Goal: Task Accomplishment & Management: Use online tool/utility

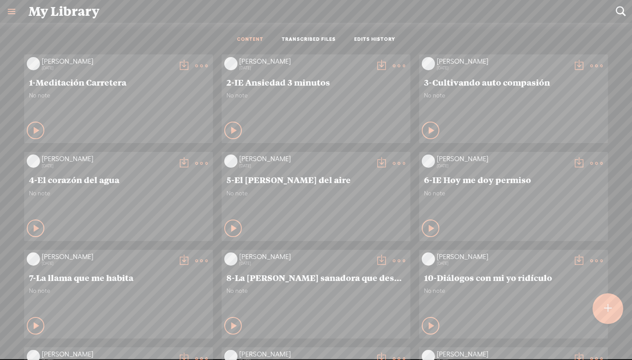
click at [321, 44] on ul "CONTENT TRANSCRIBED FILES EDITS HISTORY" at bounding box center [316, 39] width 233 height 21
click at [321, 43] on link "TRANSCRIBED FILES" at bounding box center [309, 39] width 54 height 7
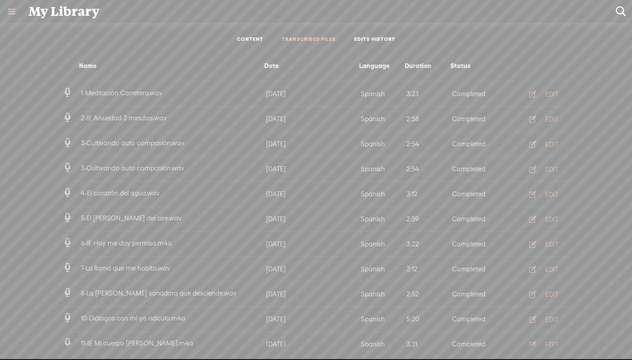
drag, startPoint x: 155, startPoint y: 242, endPoint x: 173, endPoint y: 242, distance: 18.4
click at [173, 242] on h4 "6-IE Hoy me doy permiso.m4a" at bounding box center [171, 243] width 185 height 11
drag, startPoint x: 173, startPoint y: 242, endPoint x: 150, endPoint y: 240, distance: 23.4
click at [150, 240] on h4 "6-IE Hoy me doy permiso.m4a" at bounding box center [171, 243] width 185 height 11
drag, startPoint x: 150, startPoint y: 240, endPoint x: 163, endPoint y: 240, distance: 13.2
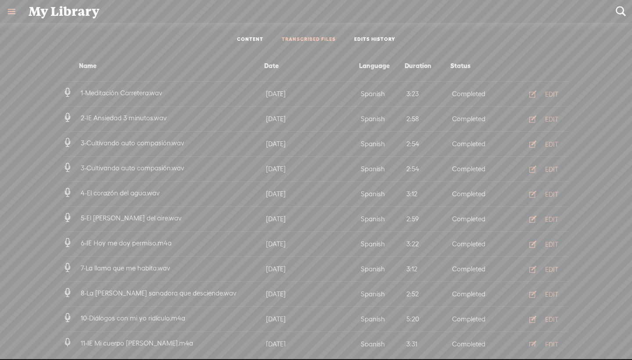
click at [163, 240] on span "6-IE Hoy me doy permiso.m4a" at bounding box center [126, 242] width 94 height 7
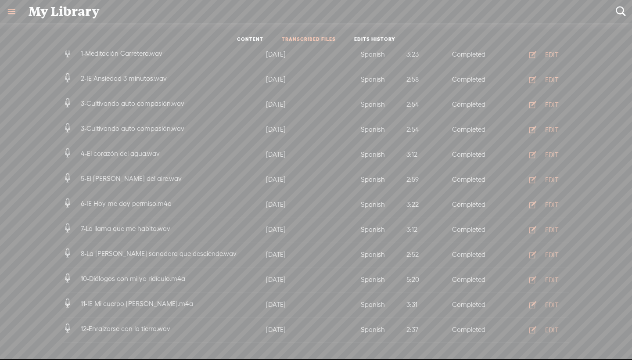
scroll to position [39, 0]
drag, startPoint x: 148, startPoint y: 270, endPoint x: 181, endPoint y: 270, distance: 32.5
click at [181, 270] on li "10-Diálogos con mi yo ridículo.m4a [DATE] Spanish 5:20 Completed EDIT" at bounding box center [316, 280] width 506 height 25
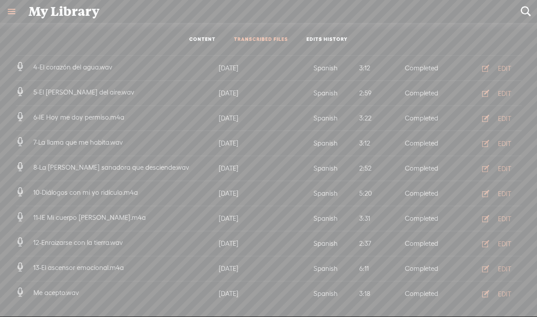
scroll to position [125, 0]
drag, startPoint x: 130, startPoint y: 119, endPoint x: 35, endPoint y: 115, distance: 94.9
click at [35, 115] on h4 "6-IE Hoy me doy permiso.m4a" at bounding box center [124, 118] width 185 height 11
drag, startPoint x: 35, startPoint y: 121, endPoint x: 98, endPoint y: 127, distance: 63.6
click at [98, 127] on li "6-IE Hoy me doy permiso.m4a [DATE] Spanish 3:22 Completed EDIT" at bounding box center [269, 119] width 506 height 25
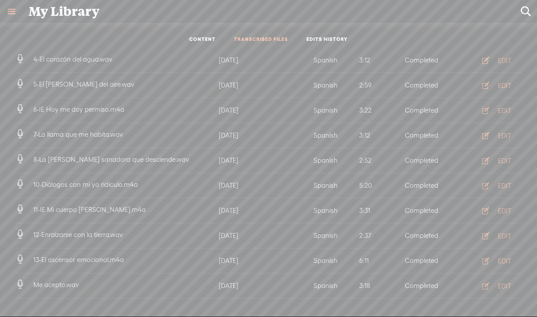
scroll to position [134, 0]
drag, startPoint x: 65, startPoint y: 110, endPoint x: 116, endPoint y: 106, distance: 51.1
click at [116, 106] on span "6-IE Hoy me doy permiso.m4a" at bounding box center [79, 108] width 94 height 7
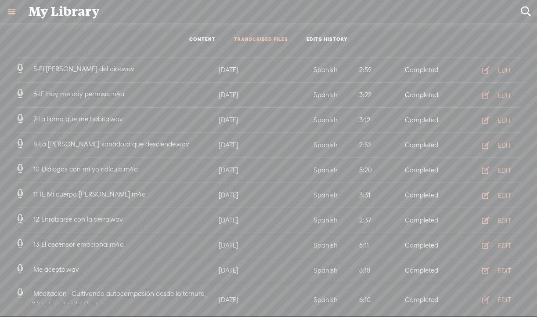
scroll to position [162, 0]
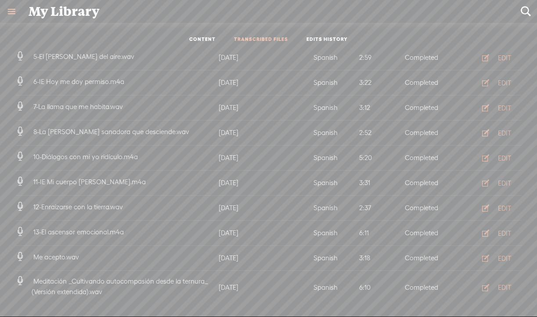
drag, startPoint x: 91, startPoint y: 158, endPoint x: 130, endPoint y: 151, distance: 40.2
click at [130, 151] on li "10-Diálogos con mi yo ridículo.m4a [DATE] Spanish 5:20 Completed EDIT" at bounding box center [269, 157] width 506 height 25
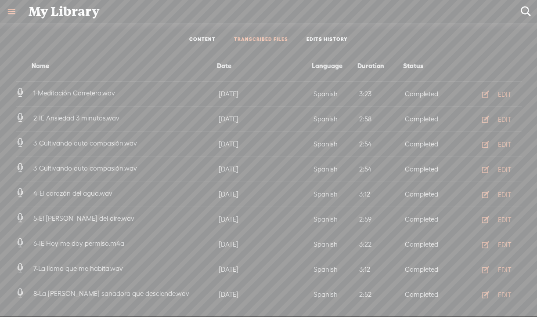
scroll to position [0, 0]
click at [203, 36] on link "CONTENT" at bounding box center [202, 39] width 26 height 7
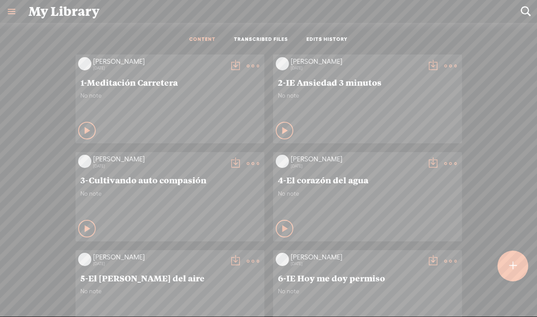
click at [56, 10] on div "My Library" at bounding box center [268, 11] width 492 height 23
click at [8, 13] on link at bounding box center [11, 11] width 23 height 23
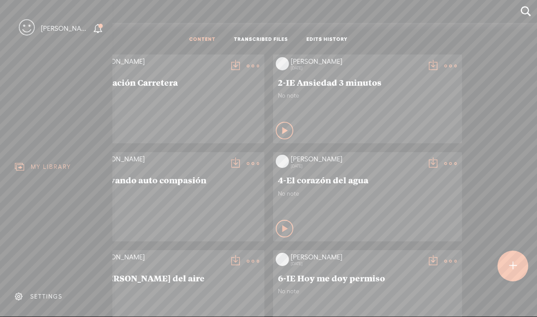
click at [181, 19] on body "You have 131 minutes of transcription remaining. Upgrade to increase your limit…" at bounding box center [268, 158] width 537 height 316
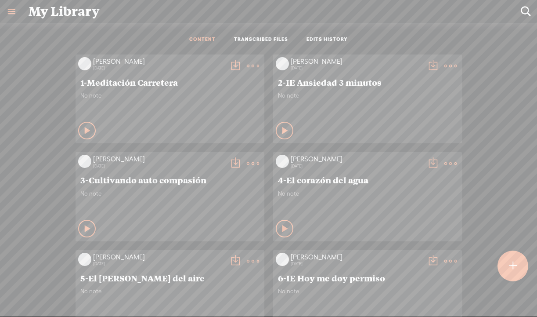
click at [518, 270] on div at bounding box center [512, 265] width 31 height 31
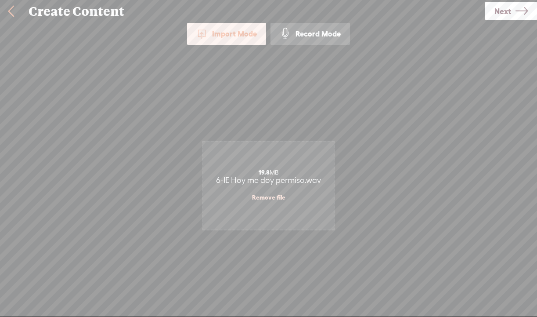
click at [499, 10] on span "Next" at bounding box center [502, 11] width 17 height 22
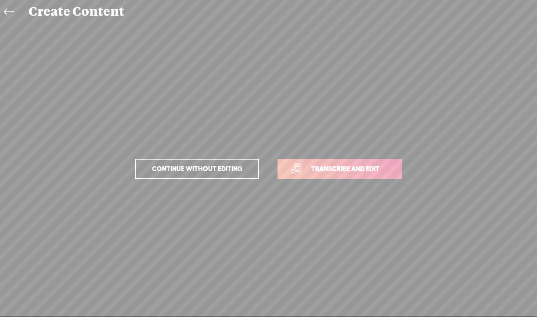
click at [347, 169] on span "Transcribe and edit" at bounding box center [345, 168] width 86 height 10
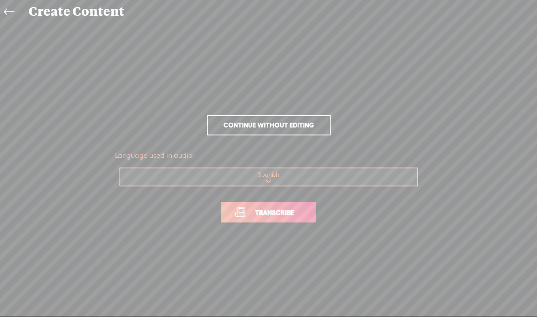
click at [274, 214] on span "Transcribe" at bounding box center [274, 212] width 57 height 10
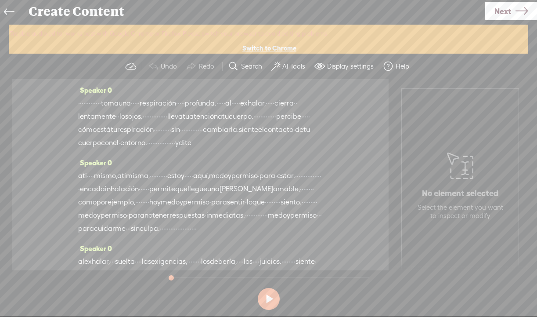
click at [287, 67] on label "AI Tools" at bounding box center [293, 66] width 23 height 9
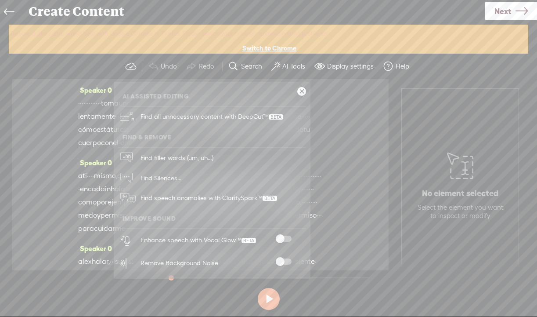
click at [284, 235] on span at bounding box center [284, 238] width 16 height 6
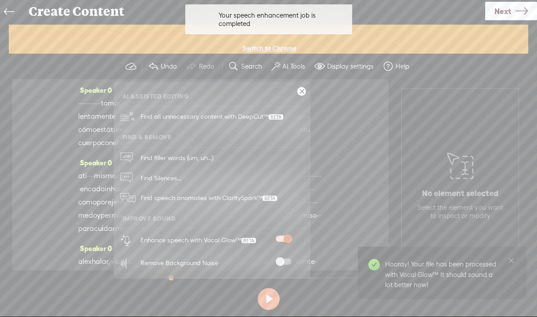
click at [287, 261] on span at bounding box center [284, 261] width 16 height 6
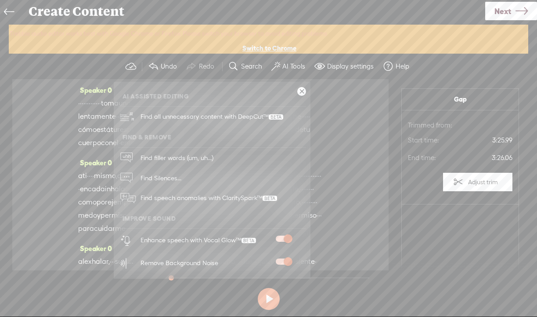
click at [303, 90] on link at bounding box center [301, 91] width 9 height 9
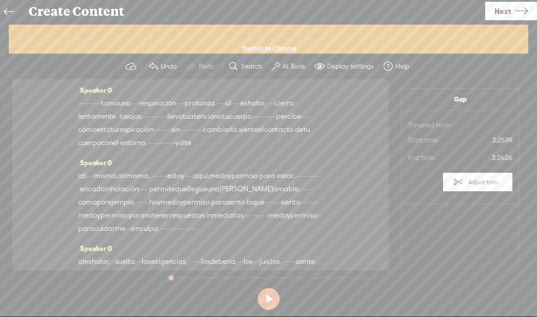
click at [504, 13] on span "Next" at bounding box center [502, 11] width 17 height 22
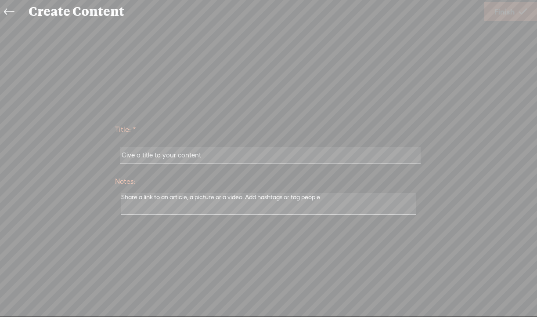
click at [182, 156] on input "text" at bounding box center [270, 155] width 301 height 17
paste input "6-IE Hoy me doy permiso"
type input "6-IE Hoy me doy permiso"
click at [508, 12] on span "Finish" at bounding box center [504, 11] width 20 height 22
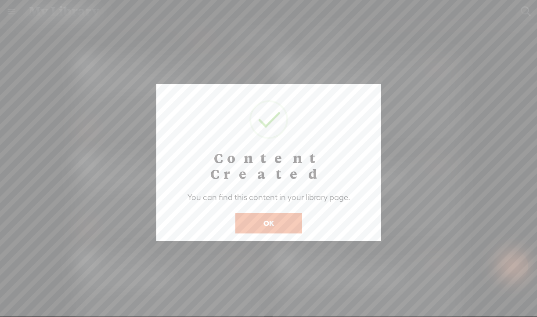
click at [275, 217] on button "OK" at bounding box center [268, 223] width 67 height 20
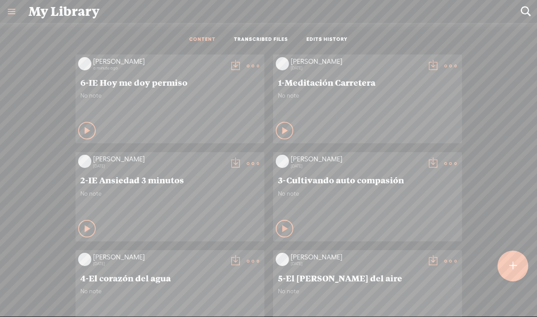
click at [232, 62] on t at bounding box center [235, 66] width 12 height 12
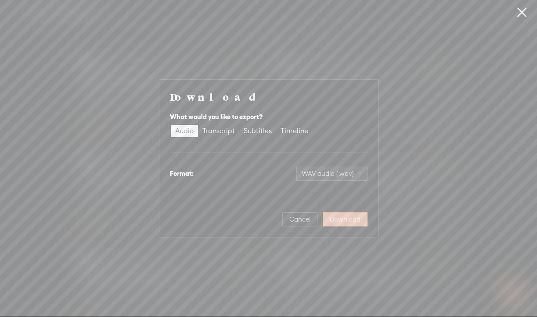
click at [337, 221] on span "Download" at bounding box center [345, 219] width 31 height 9
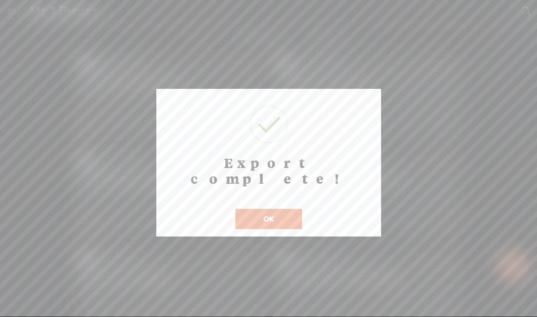
click at [262, 209] on button "OK" at bounding box center [268, 219] width 67 height 20
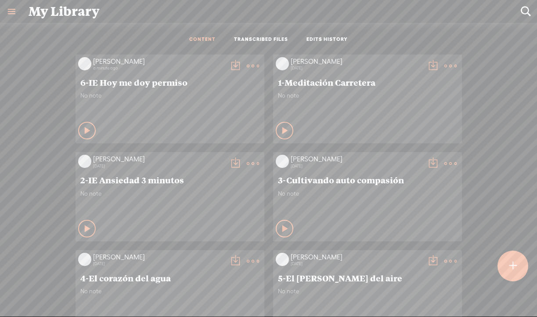
click at [511, 265] on t at bounding box center [512, 265] width 7 height 19
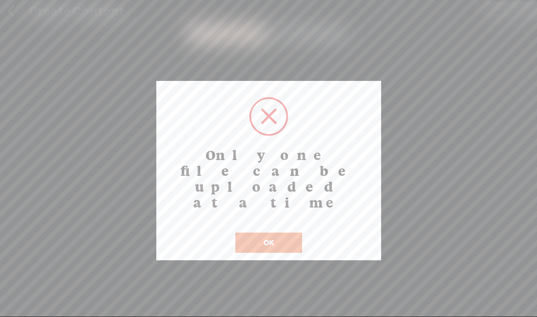
click at [273, 108] on div at bounding box center [268, 116] width 39 height 39
click at [274, 232] on button "OK" at bounding box center [268, 242] width 67 height 20
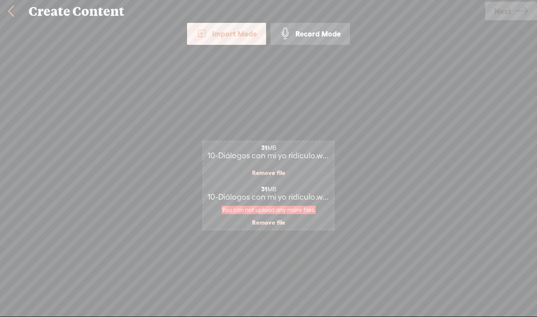
click at [268, 221] on link "Remove file" at bounding box center [268, 222] width 33 height 8
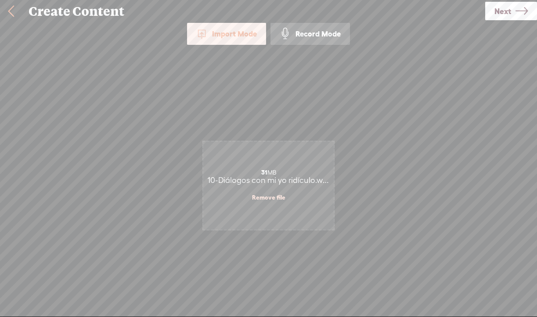
click at [500, 12] on span "Next" at bounding box center [502, 11] width 17 height 22
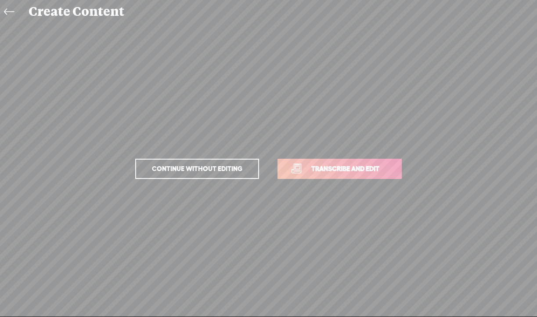
click at [331, 169] on span "Transcribe and edit" at bounding box center [345, 168] width 86 height 10
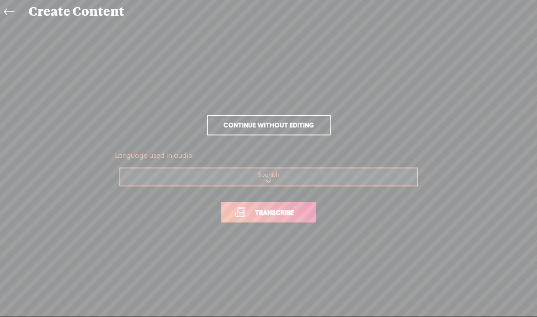
click at [283, 212] on span "Transcribe" at bounding box center [274, 212] width 57 height 10
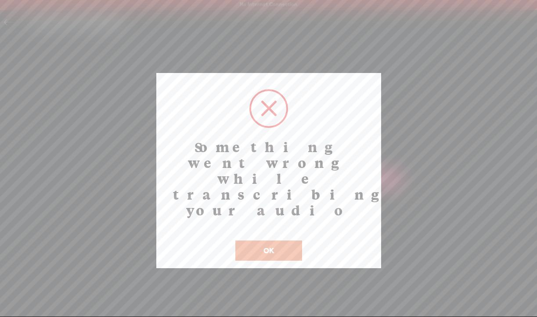
click at [274, 240] on button "OK" at bounding box center [268, 250] width 67 height 20
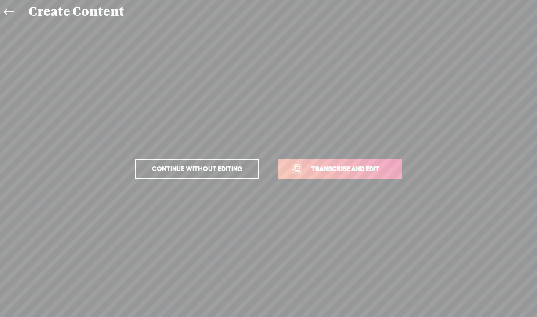
click at [331, 169] on span "Transcribe and edit" at bounding box center [345, 168] width 86 height 10
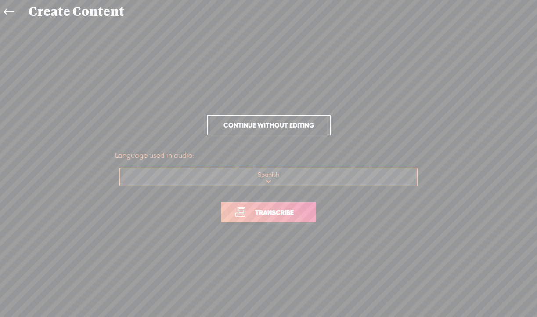
click at [287, 212] on span "Transcribe" at bounding box center [274, 212] width 57 height 10
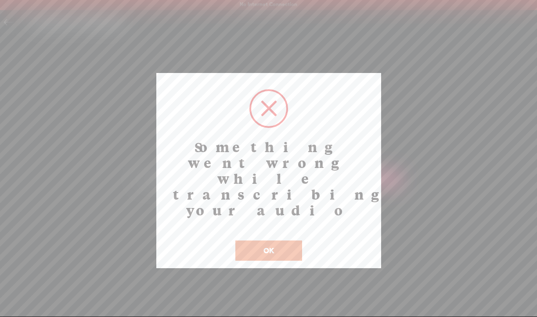
click at [259, 240] on button "OK" at bounding box center [268, 250] width 67 height 20
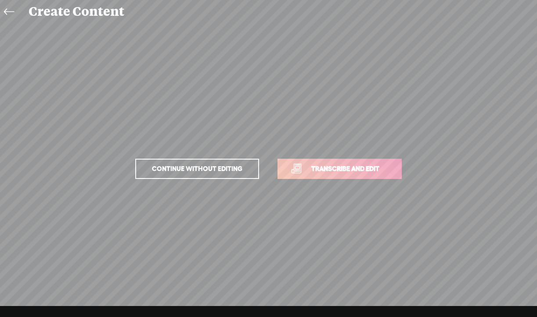
click at [10, 13] on icon at bounding box center [9, 12] width 10 height 20
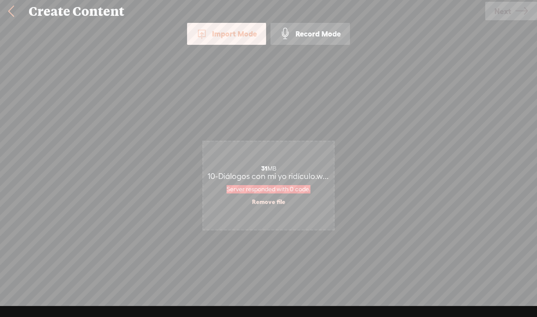
click at [268, 203] on link "Remove file" at bounding box center [268, 202] width 33 height 8
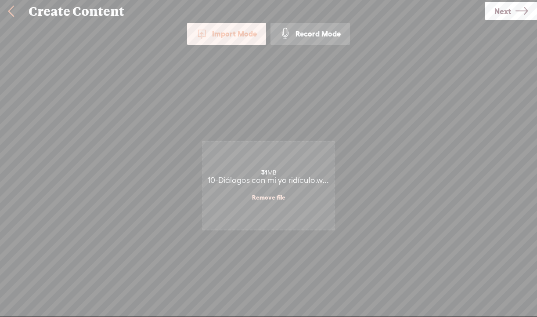
click at [510, 10] on span "Next" at bounding box center [502, 11] width 17 height 22
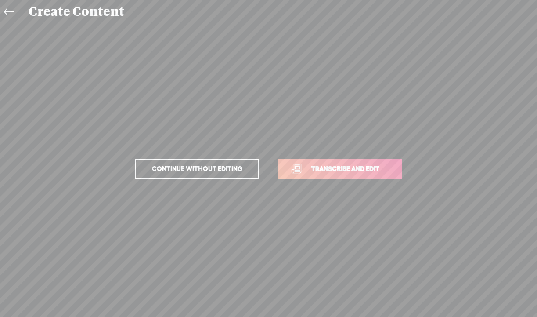
click at [359, 171] on span "Transcribe and edit" at bounding box center [345, 168] width 86 height 10
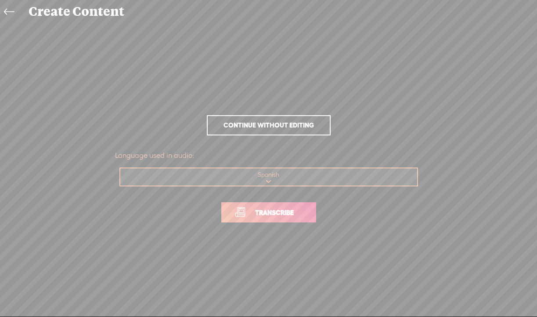
click at [289, 214] on span "Transcribe" at bounding box center [274, 212] width 57 height 10
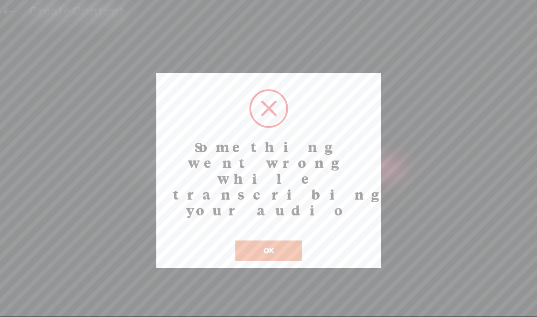
click at [262, 240] on button "OK" at bounding box center [268, 250] width 67 height 20
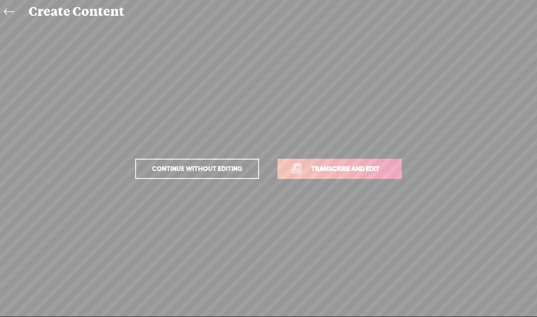
click at [189, 168] on span "Continue without editing" at bounding box center [197, 168] width 109 height 12
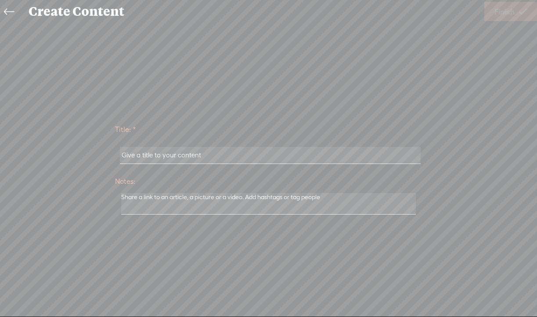
click at [11, 13] on icon at bounding box center [9, 12] width 10 height 20
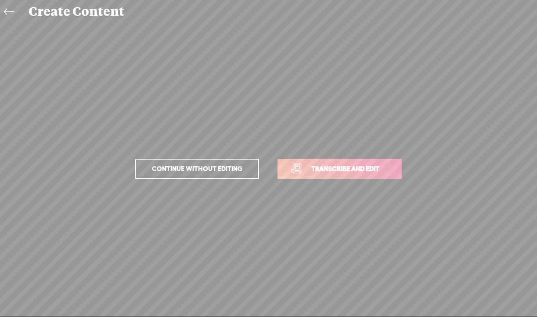
click at [8, 12] on icon at bounding box center [9, 12] width 10 height 20
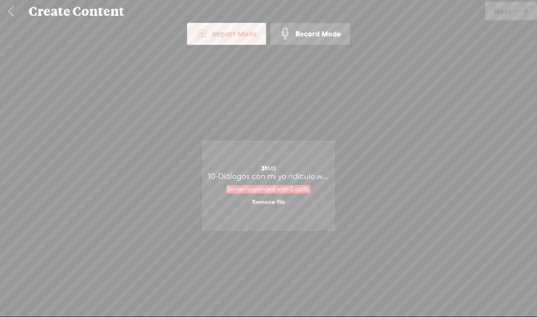
click at [11, 9] on link at bounding box center [11, 11] width 22 height 23
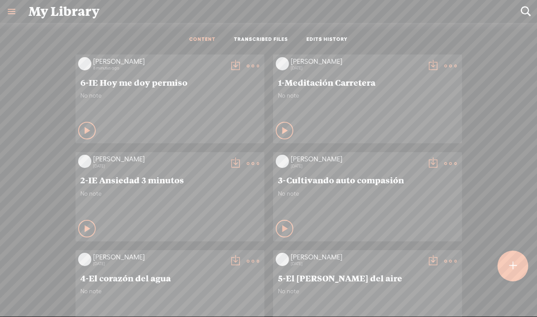
click at [513, 271] on t at bounding box center [512, 265] width 7 height 19
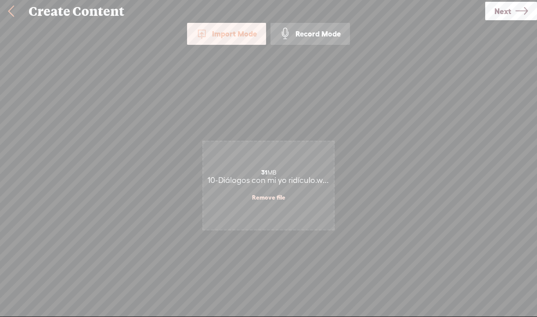
click at [508, 13] on span "Next" at bounding box center [502, 11] width 17 height 22
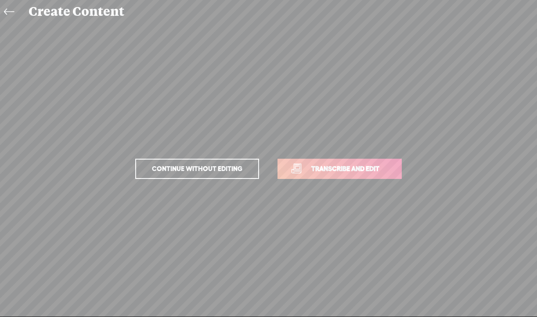
click at [325, 169] on span "Transcribe and edit" at bounding box center [345, 168] width 86 height 10
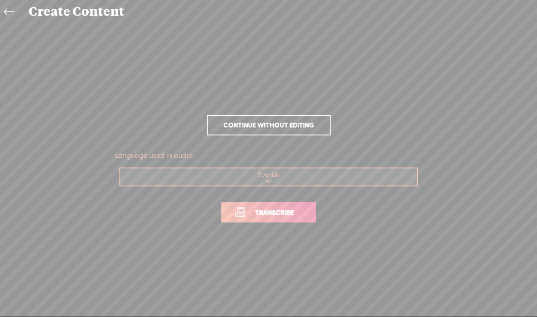
click at [273, 211] on span "Transcribe" at bounding box center [274, 212] width 57 height 10
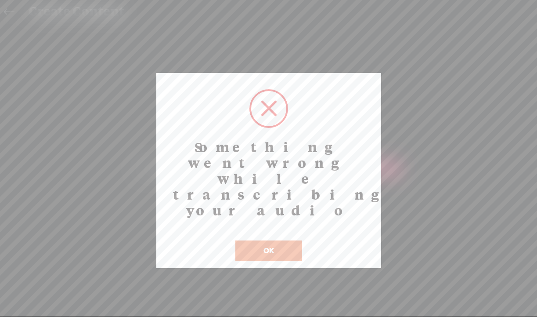
click at [230, 229] on div "Cancel OK" at bounding box center [269, 245] width 210 height 32
click at [237, 240] on button "OK" at bounding box center [268, 250] width 67 height 20
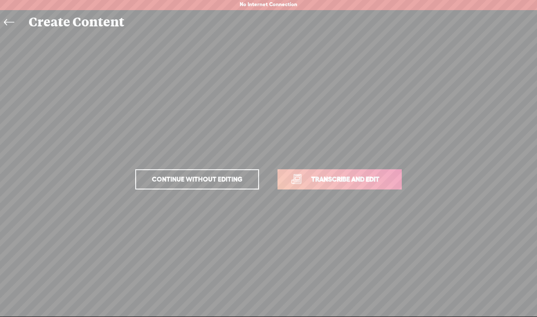
click at [8, 23] on icon at bounding box center [9, 23] width 10 height 20
click at [0, 0] on link at bounding box center [0, 0] width 0 height 0
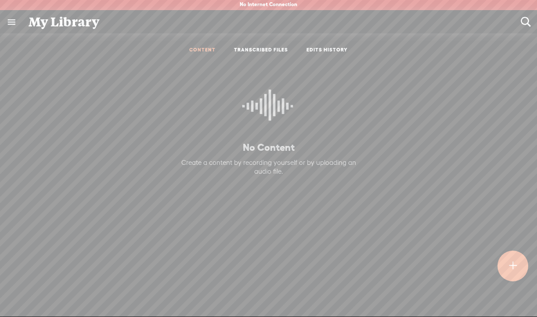
click at [505, 263] on div at bounding box center [512, 265] width 31 height 31
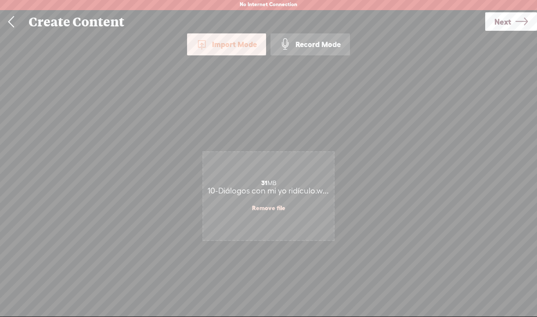
click at [508, 24] on span "Next" at bounding box center [502, 22] width 17 height 22
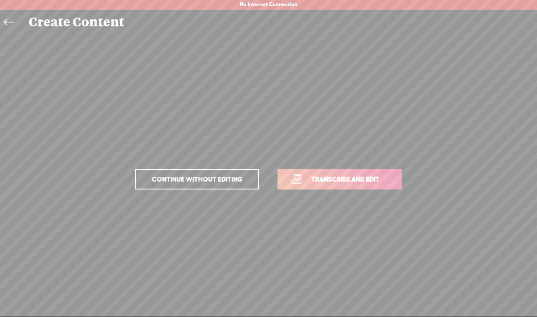
click at [346, 172] on link "Transcribe and edit" at bounding box center [339, 179] width 124 height 20
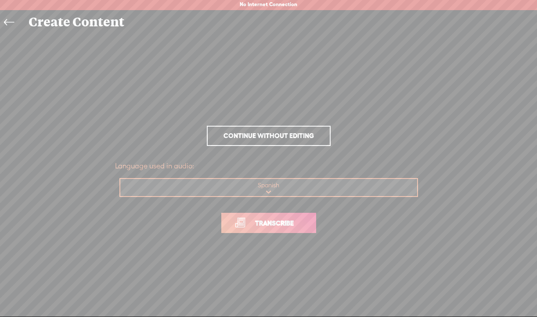
click at [282, 223] on span "Transcribe" at bounding box center [274, 223] width 57 height 10
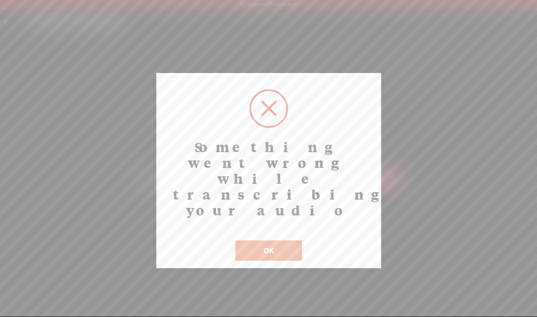
click at [273, 240] on button "OK" at bounding box center [268, 250] width 67 height 20
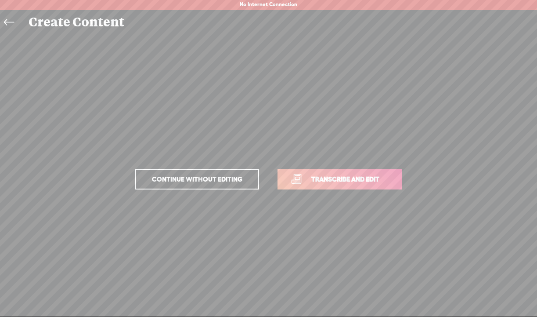
click at [6, 22] on icon at bounding box center [9, 23] width 10 height 20
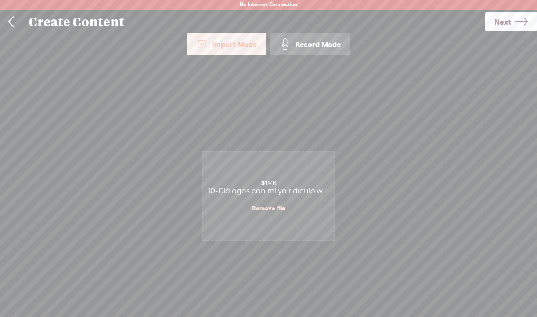
click at [260, 210] on link "Remove file" at bounding box center [268, 208] width 33 height 8
click at [504, 20] on span "Next" at bounding box center [502, 22] width 17 height 22
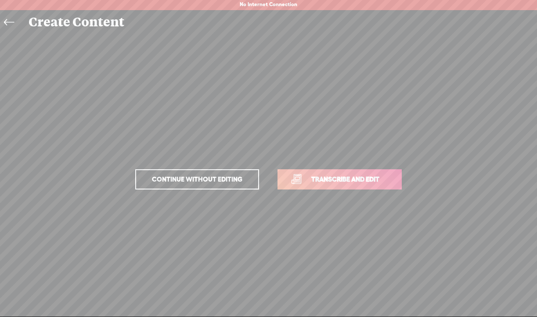
click at [338, 179] on span "Transcribe and edit" at bounding box center [345, 179] width 86 height 10
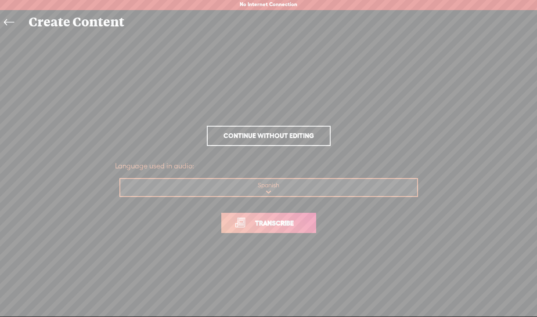
click at [268, 224] on span "Transcribe" at bounding box center [274, 223] width 57 height 10
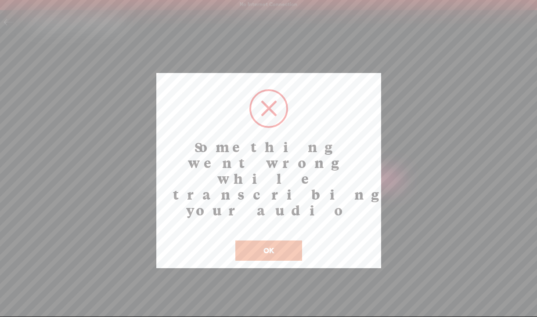
click at [272, 240] on button "OK" at bounding box center [268, 250] width 67 height 20
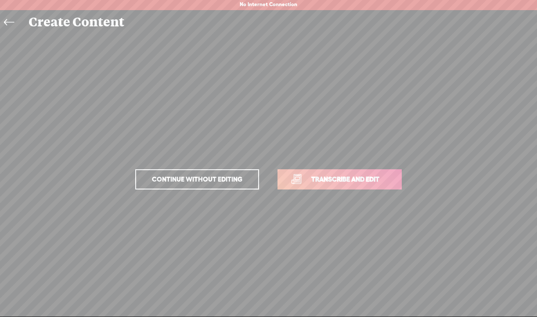
click at [12, 21] on icon at bounding box center [9, 23] width 10 height 20
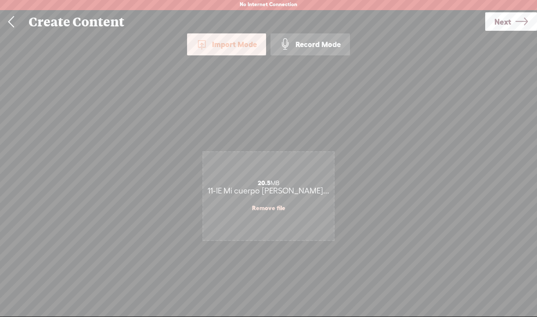
click at [12, 21] on link at bounding box center [11, 22] width 22 height 23
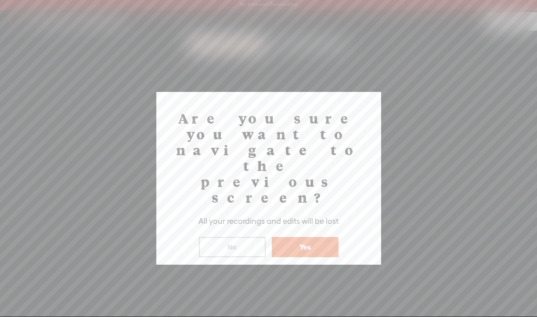
click at [233, 237] on button "No" at bounding box center [232, 247] width 67 height 20
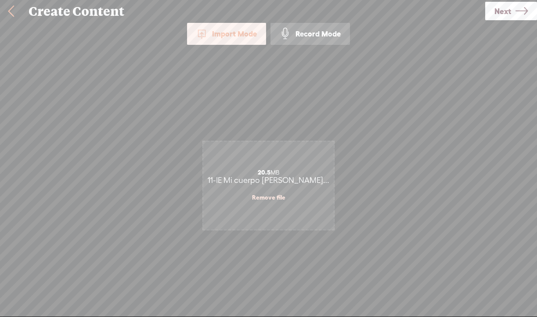
click at [335, 37] on div "Record Mode" at bounding box center [309, 34] width 79 height 22
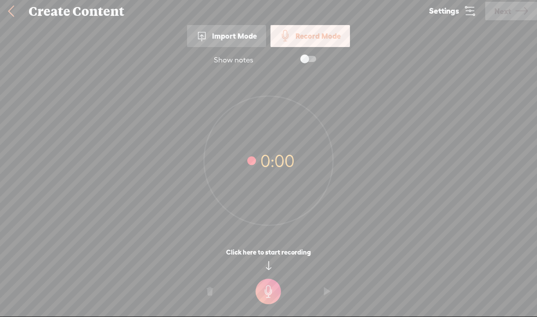
click at [231, 31] on div "Import Mode" at bounding box center [226, 36] width 79 height 22
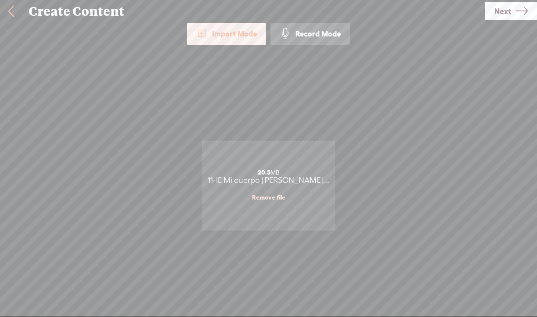
click at [499, 13] on span "Next" at bounding box center [502, 11] width 17 height 22
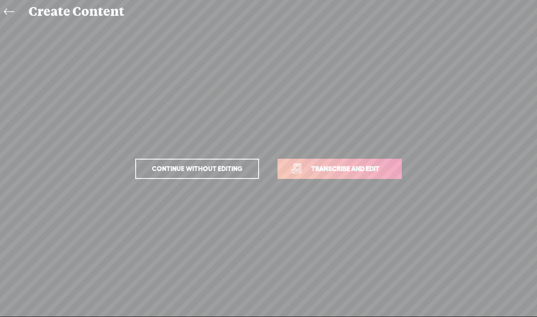
click at [309, 169] on span "Transcribe and edit" at bounding box center [345, 168] width 86 height 10
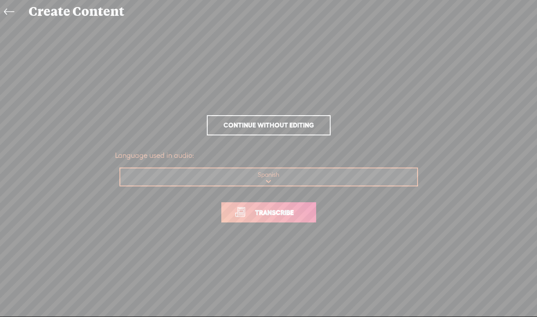
click at [279, 207] on span "Transcribe" at bounding box center [274, 212] width 57 height 10
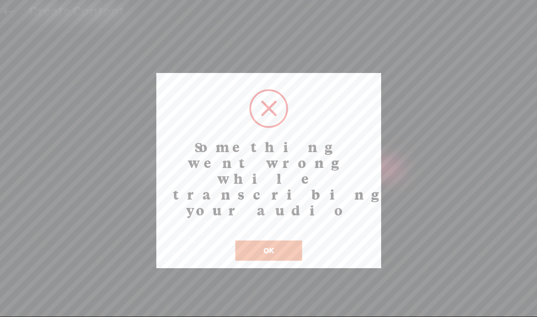
drag, startPoint x: 403, startPoint y: 7, endPoint x: 268, endPoint y: 220, distance: 252.2
click at [268, 240] on button "OK" at bounding box center [268, 250] width 67 height 20
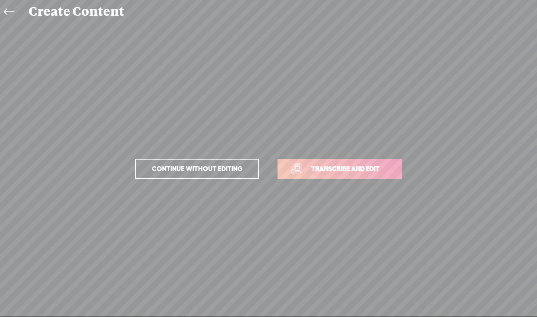
click at [354, 166] on span "Transcribe and edit" at bounding box center [345, 168] width 86 height 10
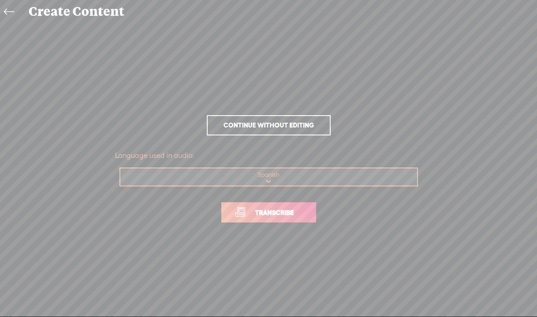
click at [284, 214] on span "Transcribe" at bounding box center [274, 212] width 57 height 10
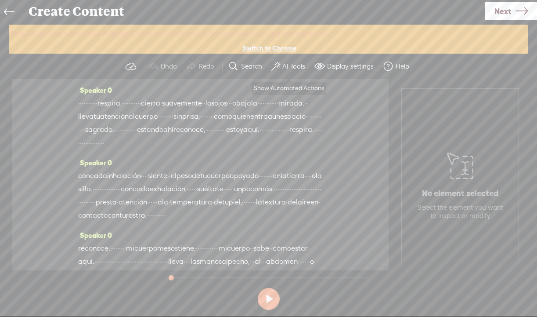
click at [284, 66] on label "AI Tools" at bounding box center [293, 66] width 23 height 9
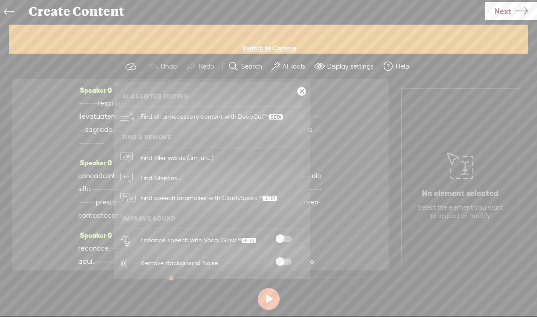
click at [279, 238] on span at bounding box center [284, 238] width 16 height 6
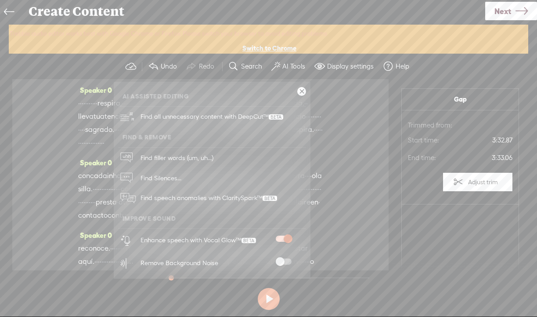
click at [285, 262] on span at bounding box center [284, 261] width 16 height 6
click at [303, 91] on link at bounding box center [301, 91] width 9 height 9
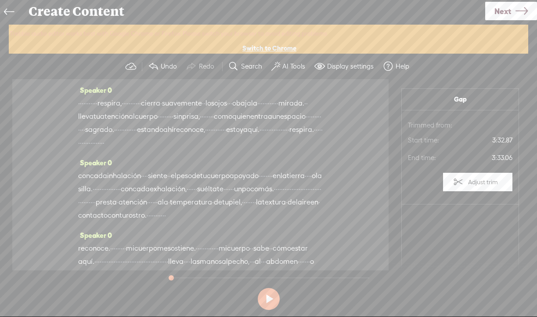
click at [509, 15] on span "Next" at bounding box center [502, 11] width 17 height 22
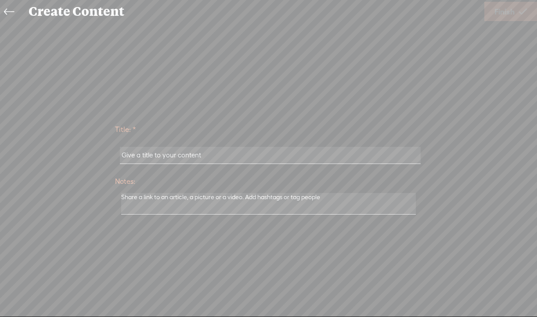
click at [263, 161] on input "text" at bounding box center [270, 155] width 301 height 17
paste input "IE Mi cuerpo [PERSON_NAME]"
type input "IE Mi cuerpo [PERSON_NAME]"
click at [506, 13] on span "Finish" at bounding box center [504, 11] width 20 height 22
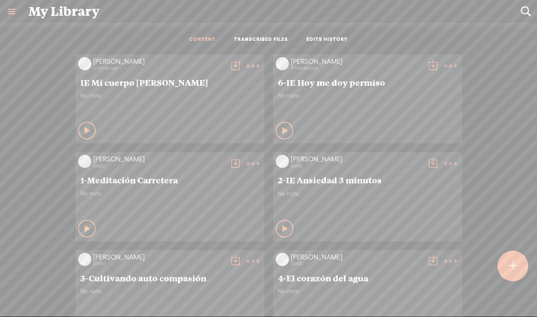
click at [230, 65] on t at bounding box center [235, 66] width 12 height 12
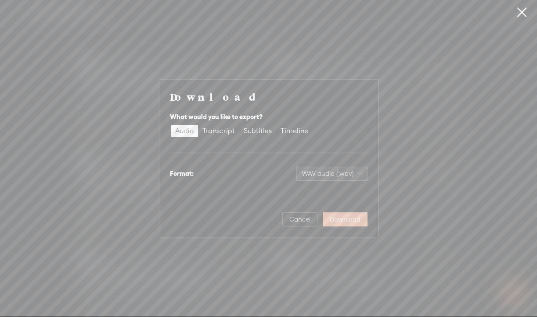
click at [349, 220] on span "Download" at bounding box center [345, 219] width 31 height 9
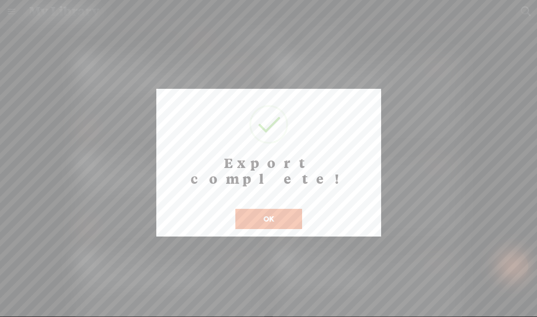
click at [288, 209] on button "OK" at bounding box center [268, 219] width 67 height 20
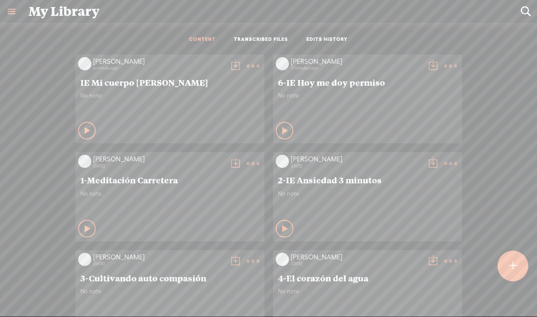
click at [507, 271] on div at bounding box center [512, 265] width 31 height 31
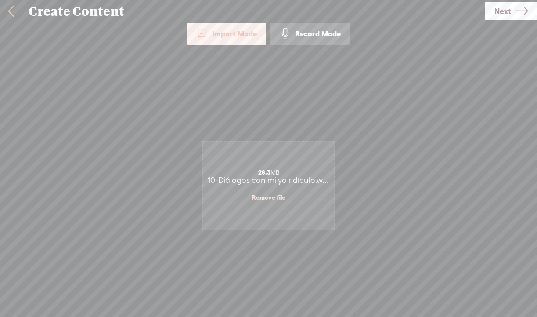
click at [507, 11] on span "Next" at bounding box center [502, 11] width 17 height 22
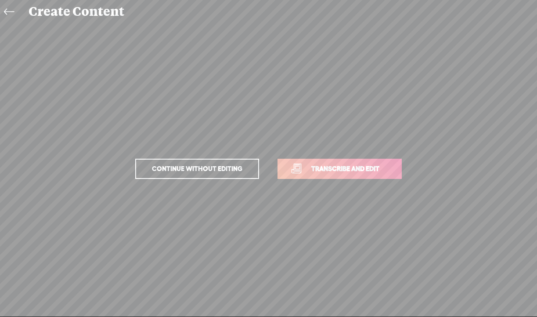
click at [309, 165] on span "Transcribe and edit" at bounding box center [345, 168] width 86 height 10
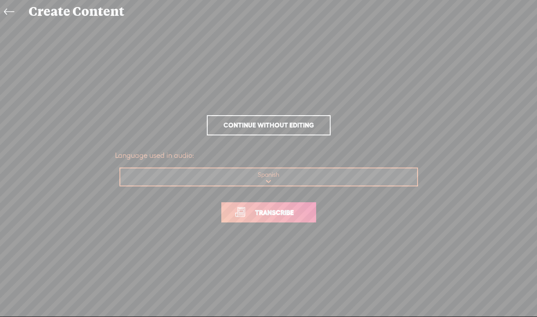
click at [268, 214] on span "Transcribe" at bounding box center [274, 212] width 57 height 10
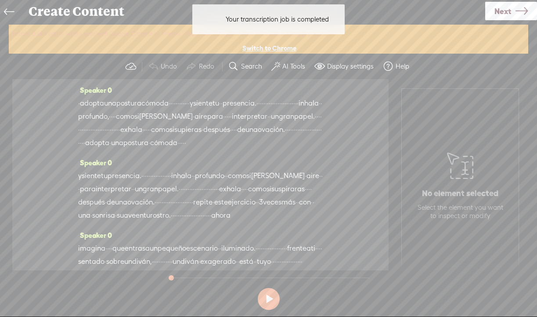
click at [287, 68] on label "AI Tools" at bounding box center [293, 66] width 23 height 9
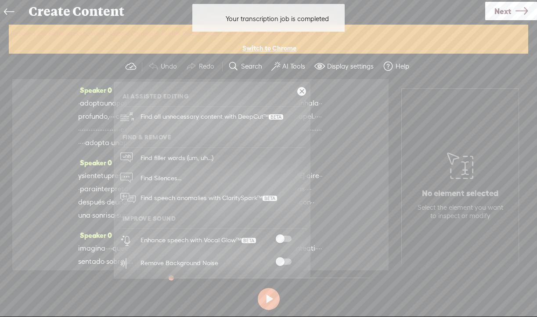
click at [283, 237] on span at bounding box center [284, 238] width 16 height 6
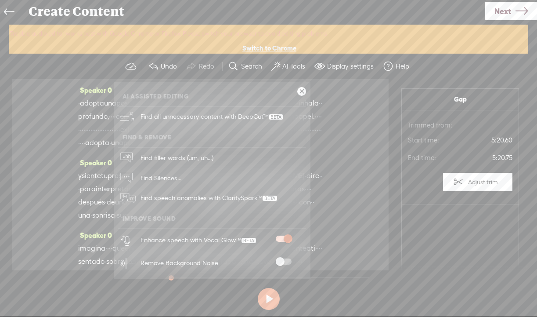
click at [281, 260] on span at bounding box center [284, 261] width 16 height 6
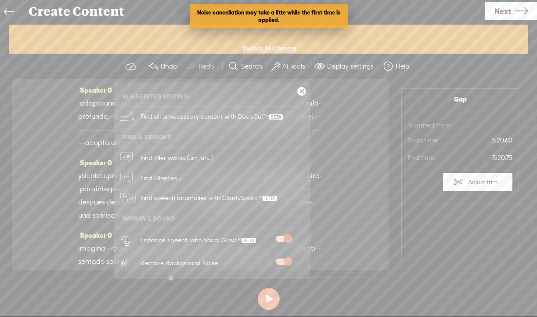
click at [302, 89] on link at bounding box center [301, 91] width 9 height 9
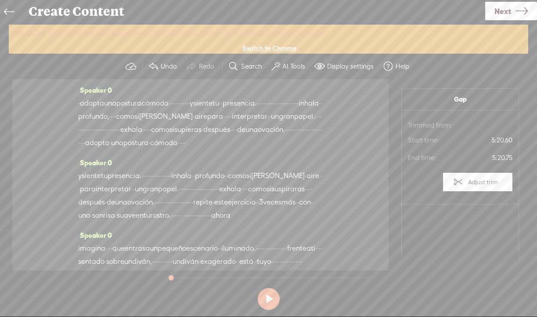
click at [508, 11] on span "Next" at bounding box center [502, 11] width 17 height 22
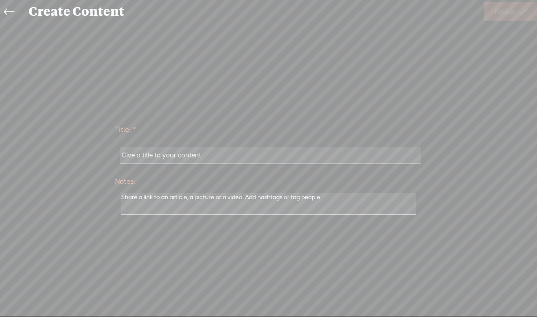
click at [314, 154] on input "text" at bounding box center [270, 155] width 301 height 17
paste input "10-Diálogos con mi yo ridículo"
type input "10-Diálogos con mi yo ridículo"
click at [497, 12] on span "Finish" at bounding box center [504, 11] width 20 height 22
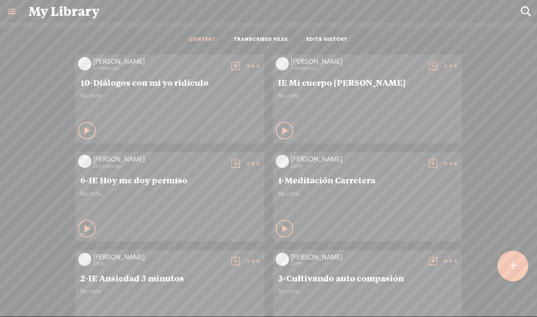
click at [231, 64] on t at bounding box center [235, 66] width 12 height 12
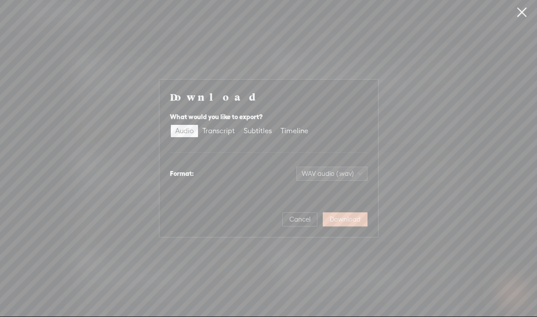
click at [342, 218] on span "Download" at bounding box center [345, 219] width 31 height 9
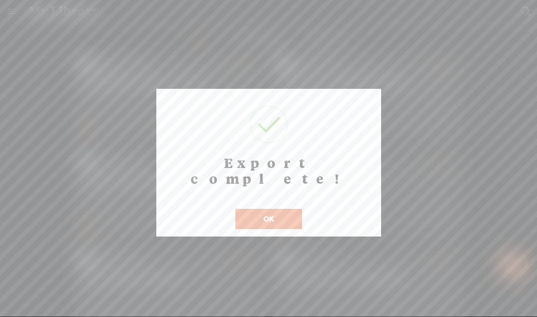
click at [258, 209] on button "OK" at bounding box center [268, 219] width 67 height 20
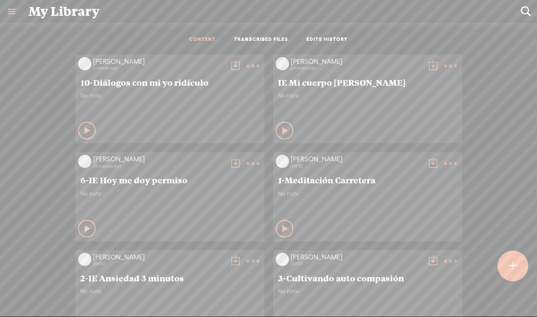
click at [506, 271] on div at bounding box center [512, 265] width 31 height 31
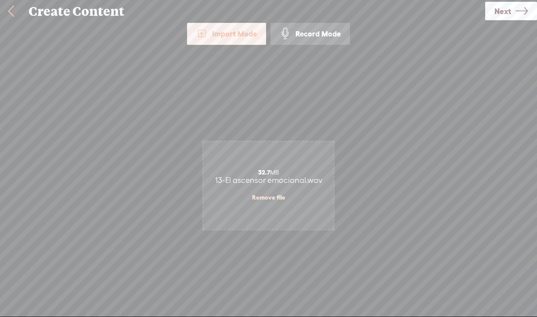
click at [508, 10] on span "Next" at bounding box center [502, 11] width 17 height 22
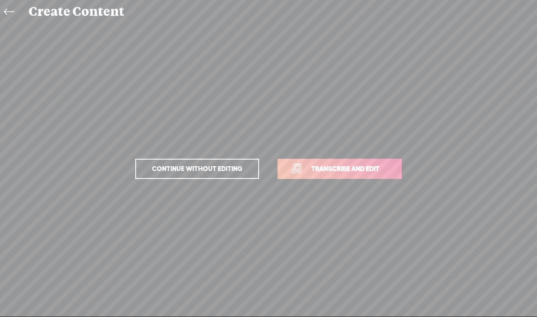
click at [346, 171] on span "Transcribe and edit" at bounding box center [345, 168] width 86 height 10
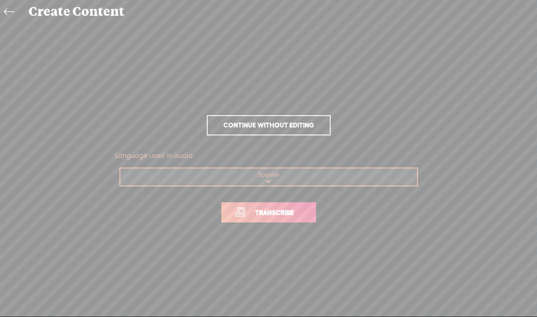
click at [272, 218] on link "Transcribe" at bounding box center [268, 212] width 95 height 20
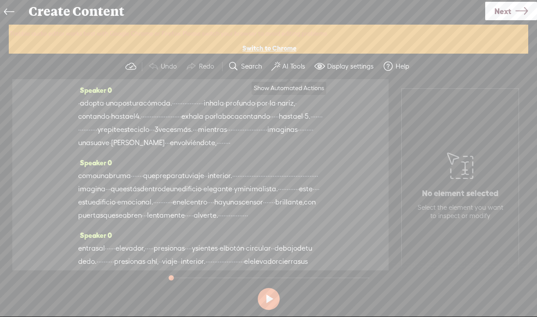
click at [289, 68] on label "AI Tools" at bounding box center [293, 66] width 23 height 9
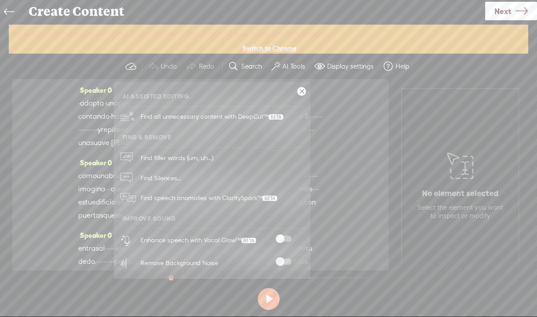
click at [280, 236] on span at bounding box center [284, 238] width 16 height 6
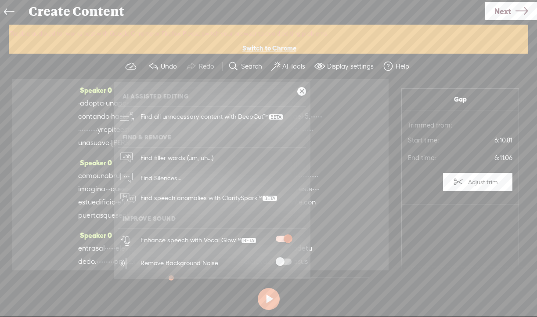
click at [278, 261] on span at bounding box center [284, 261] width 16 height 6
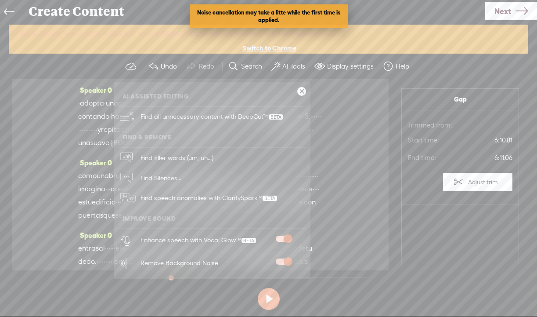
click at [302, 92] on link at bounding box center [301, 91] width 9 height 9
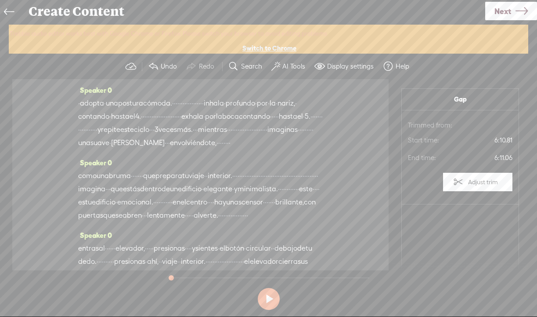
click at [505, 11] on span "Next" at bounding box center [502, 11] width 17 height 22
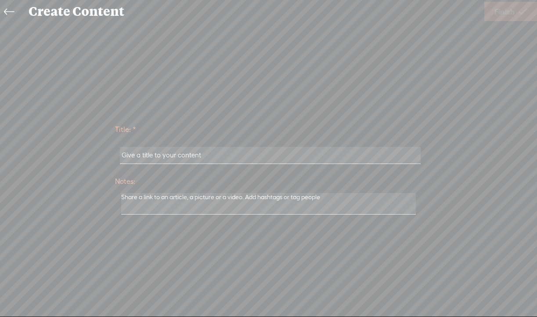
click at [236, 157] on input "text" at bounding box center [270, 155] width 301 height 17
paste input "13-El ascensor emocional"
type input "13-El ascensor emocional"
click at [514, 11] on span "Finish" at bounding box center [504, 11] width 20 height 22
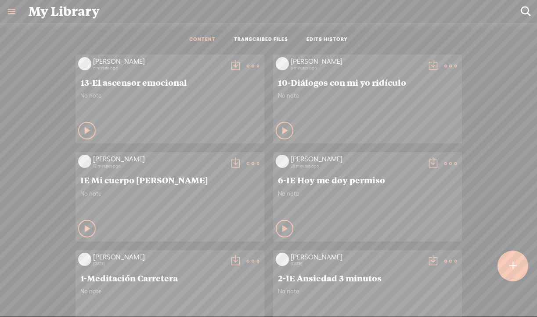
click at [80, 66] on img at bounding box center [84, 63] width 13 height 13
click at [235, 65] on t at bounding box center [235, 66] width 12 height 12
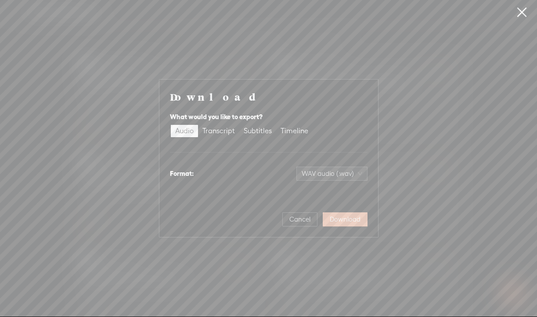
click at [337, 224] on button "Download" at bounding box center [345, 219] width 45 height 14
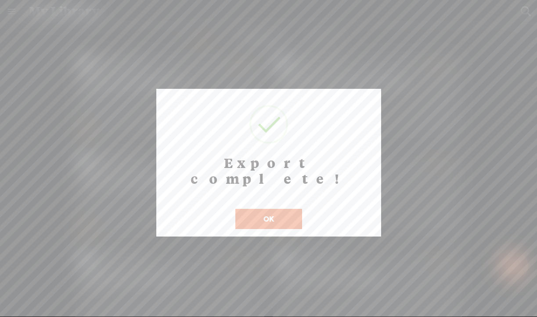
click at [277, 209] on button "OK" at bounding box center [268, 219] width 67 height 20
